Goal: Check status: Check status

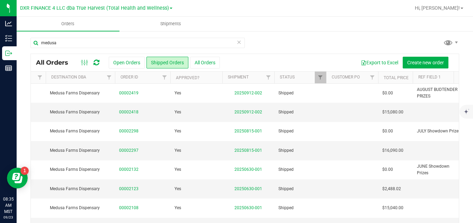
click at [238, 44] on icon at bounding box center [238, 42] width 5 height 8
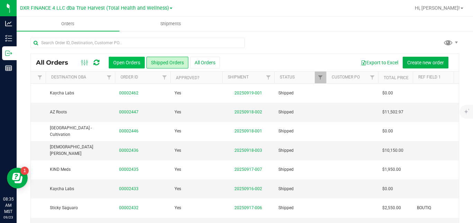
click at [135, 63] on button "Open Orders" at bounding box center [127, 63] width 36 height 12
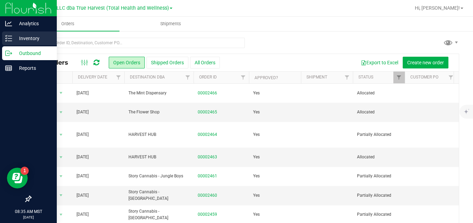
click at [11, 37] on icon at bounding box center [8, 38] width 7 height 7
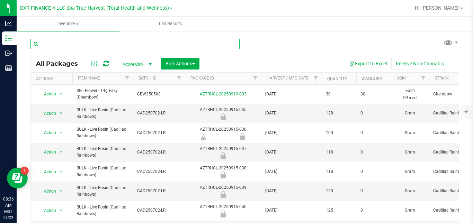
click at [140, 45] on input "text" at bounding box center [134, 44] width 209 height 10
paste input "DVD250821"
type input "DVD250821"
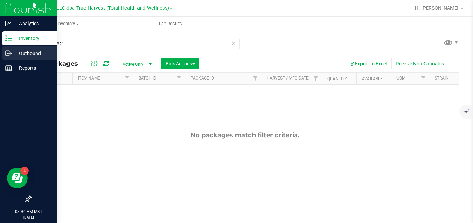
click at [12, 55] on icon at bounding box center [8, 53] width 7 height 7
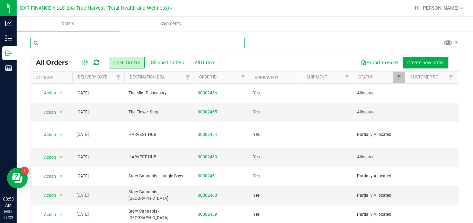
click at [228, 39] on input "text" at bounding box center [137, 43] width 214 height 10
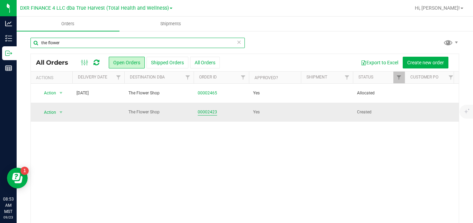
type input "the flower"
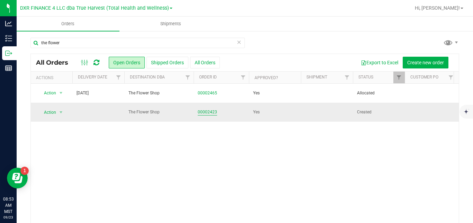
click at [207, 113] on link "00002423" at bounding box center [207, 112] width 19 height 7
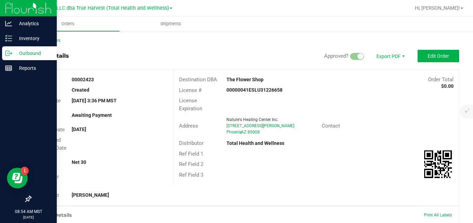
click at [8, 55] on icon at bounding box center [8, 53] width 7 height 7
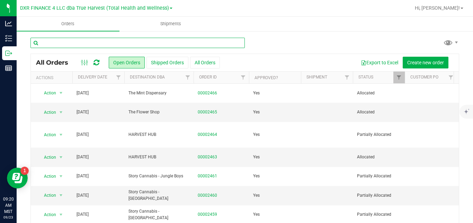
click at [168, 44] on input "text" at bounding box center [137, 43] width 214 height 10
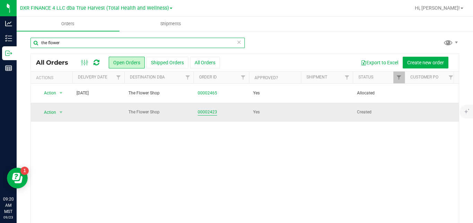
type input "the flower"
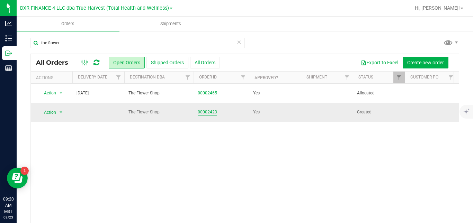
click at [204, 112] on link "00002423" at bounding box center [207, 112] width 19 height 7
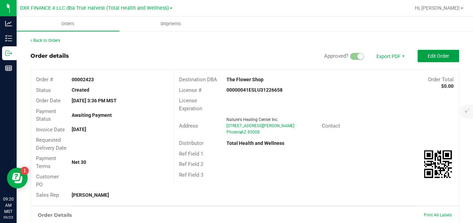
click at [436, 53] on span "Edit Order" at bounding box center [437, 56] width 21 height 6
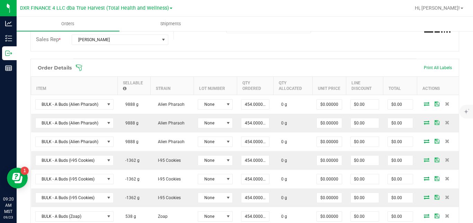
scroll to position [163, 0]
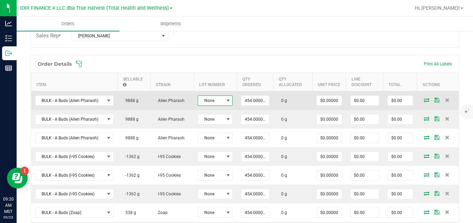
click at [227, 103] on span at bounding box center [228, 101] width 6 height 6
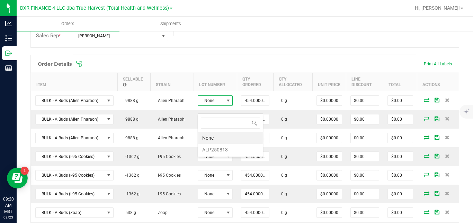
click at [245, 63] on div "Order Details Print All Labels" at bounding box center [245, 63] width 428 height 17
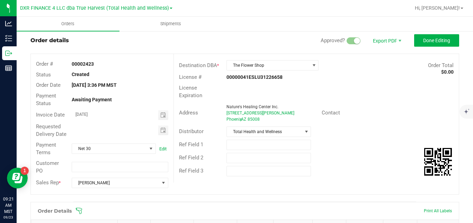
scroll to position [0, 0]
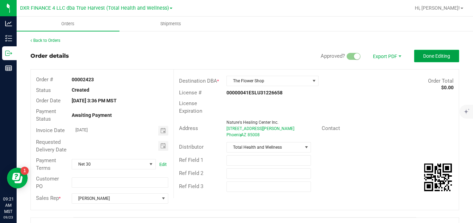
click at [428, 55] on span "Done Editing" at bounding box center [436, 56] width 27 height 6
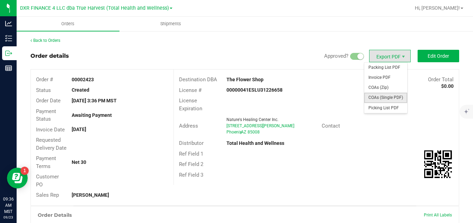
click at [381, 98] on span "COAs (Single PDF)" at bounding box center [385, 98] width 43 height 10
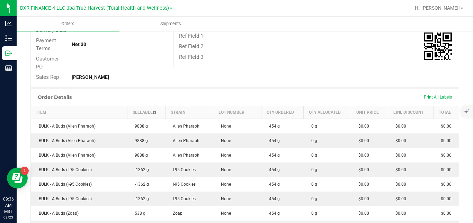
scroll to position [124, 0]
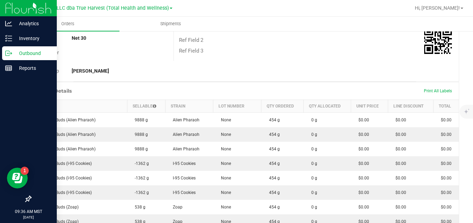
click at [8, 53] on icon at bounding box center [8, 53] width 7 height 7
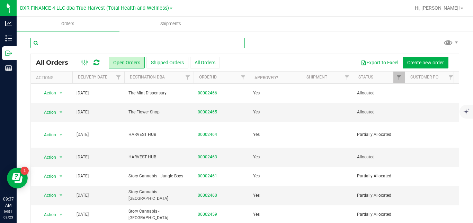
click at [104, 43] on input "text" at bounding box center [137, 43] width 214 height 10
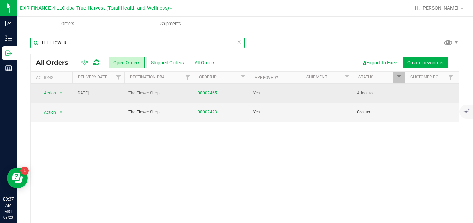
type input "THE FLOWER"
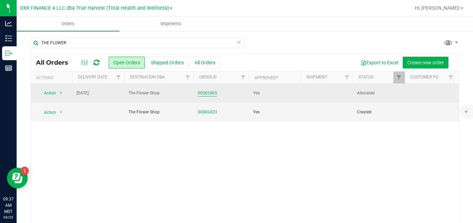
click at [207, 92] on link "00002465" at bounding box center [207, 93] width 19 height 7
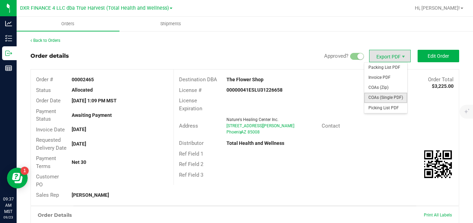
click at [379, 95] on span "COAs (Single PDF)" at bounding box center [385, 98] width 43 height 10
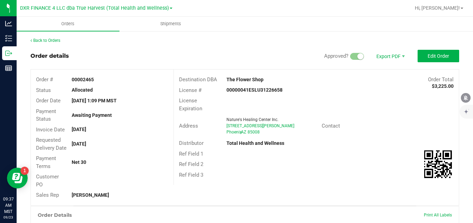
scroll to position [181, 0]
